Goal: Obtain resource: Download file/media

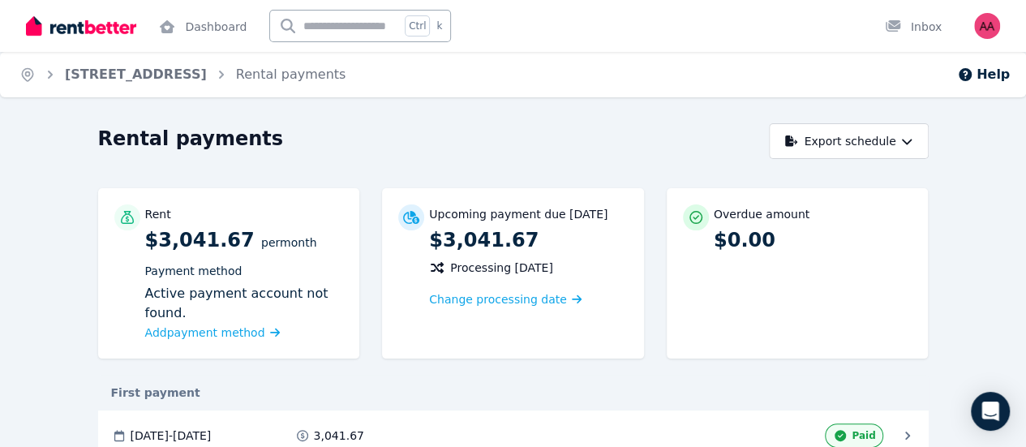
click at [0, 0] on span "Download" at bounding box center [0, 0] width 0 height 0
click at [984, 27] on img "button" at bounding box center [987, 26] width 26 height 26
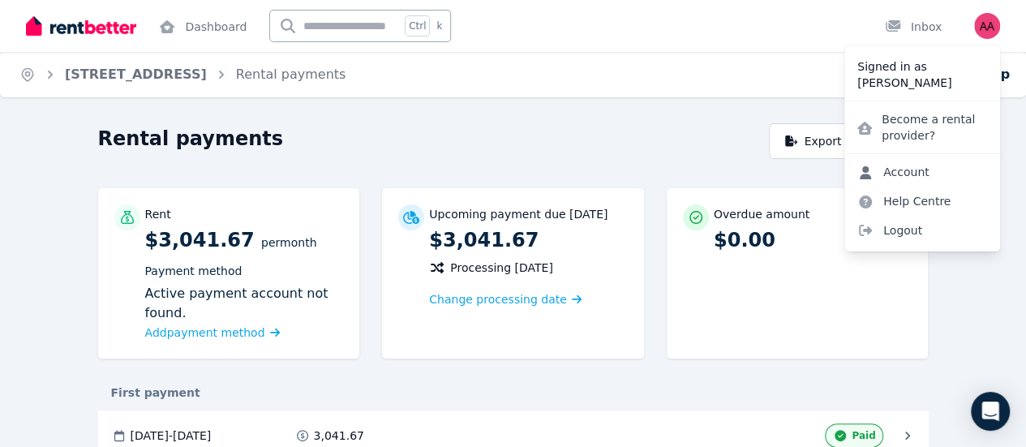
click at [915, 166] on link "Account" at bounding box center [893, 171] width 98 height 29
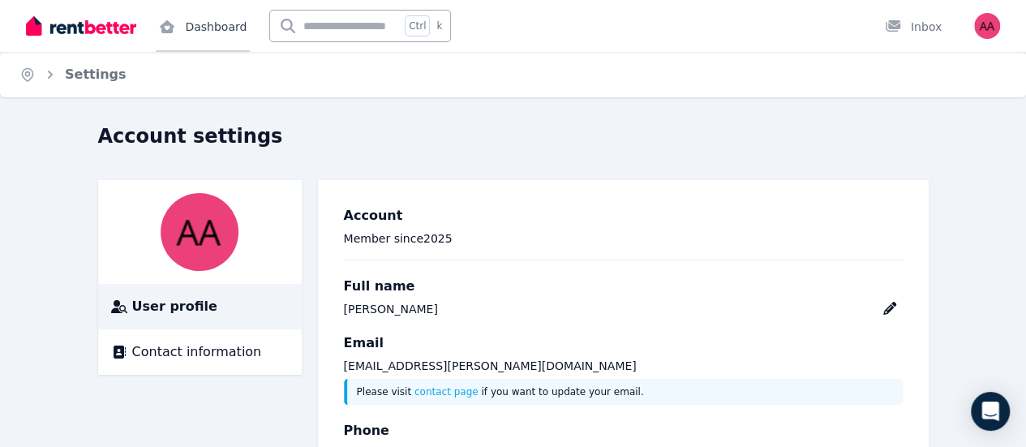
click at [214, 41] on link "Dashboard" at bounding box center [203, 26] width 94 height 52
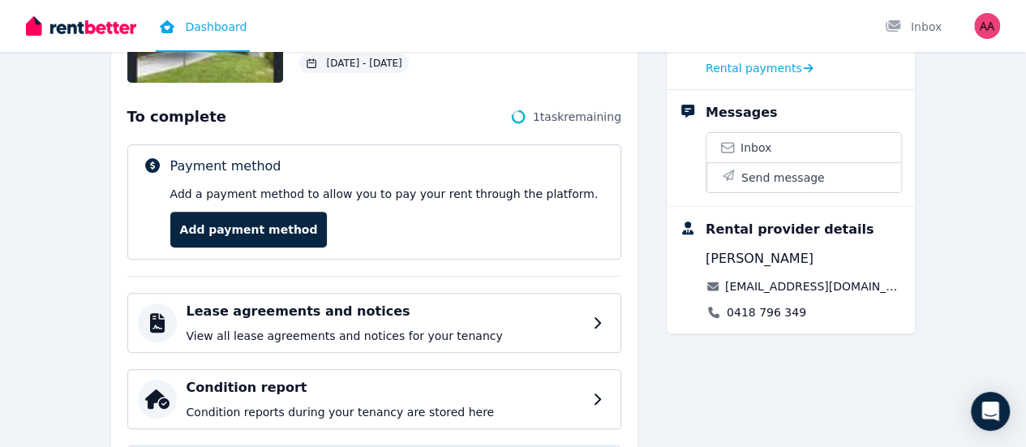
scroll to position [204, 0]
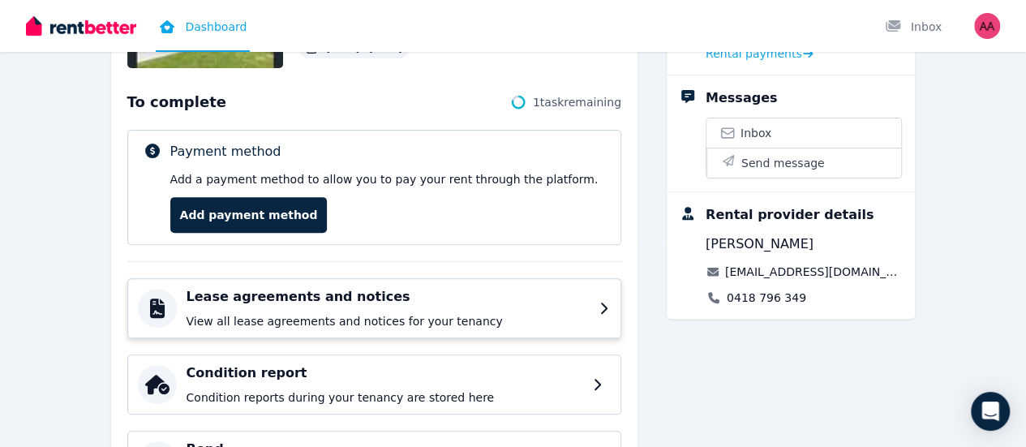
click at [397, 314] on p "View all lease agreements and notices for your tenancy" at bounding box center [388, 321] width 403 height 16
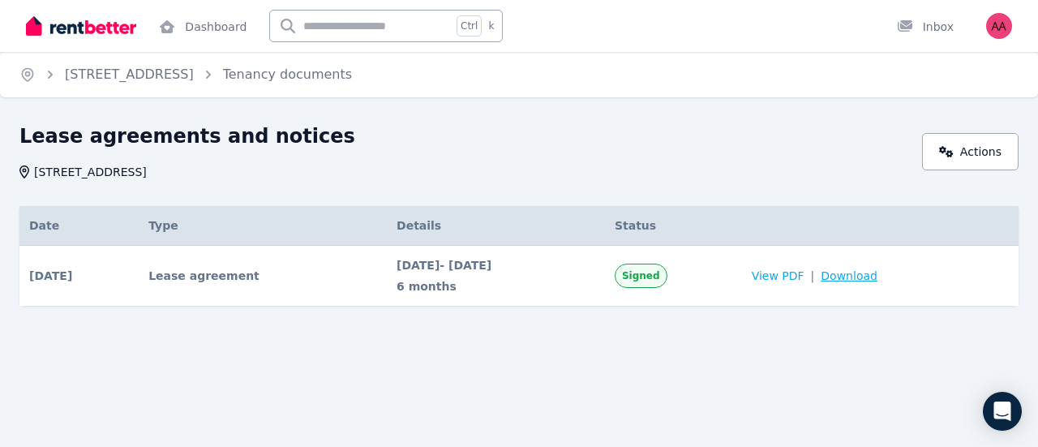
click at [867, 278] on span "Download" at bounding box center [849, 276] width 57 height 16
